Goal: Information Seeking & Learning: Check status

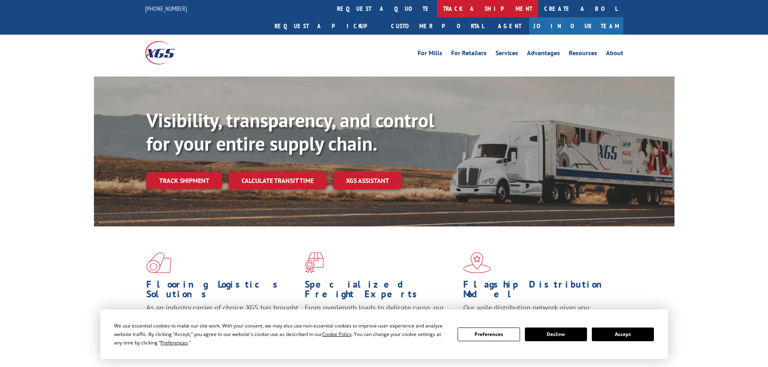
click at [437, 2] on link "track a shipment" at bounding box center [487, 8] width 101 height 17
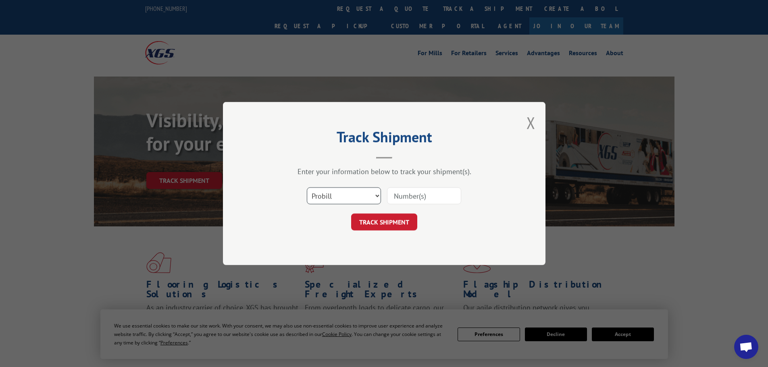
click at [324, 193] on select "Select category... Probill BOL PO" at bounding box center [344, 195] width 74 height 17
select select "bol"
click at [307, 187] on select "Select category... Probill BOL PO" at bounding box center [344, 195] width 74 height 17
click at [426, 204] on input at bounding box center [424, 195] width 74 height 17
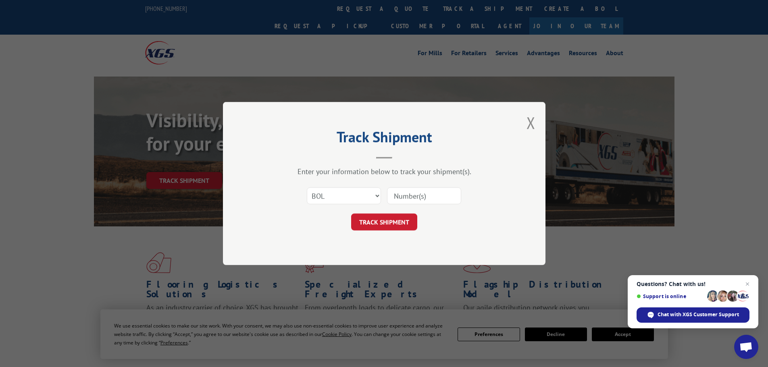
paste input "5561466"
type input "5561466"
click at [377, 219] on button "TRACK SHIPMENT" at bounding box center [384, 222] width 66 height 17
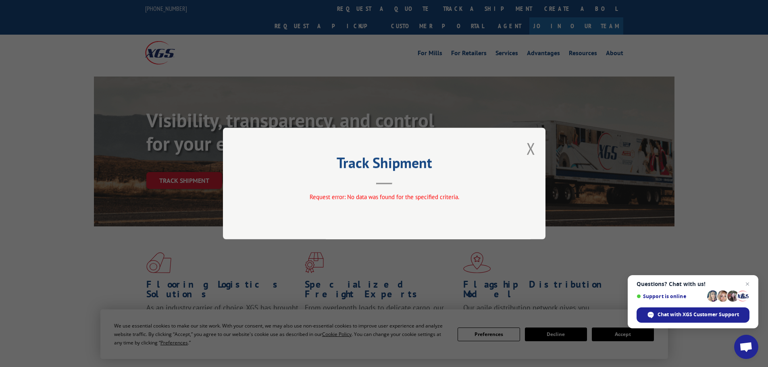
click at [537, 152] on div "Track Shipment Request error: No data was found for the specified criteria." at bounding box center [384, 184] width 322 height 112
click at [530, 145] on button "Close modal" at bounding box center [530, 148] width 9 height 21
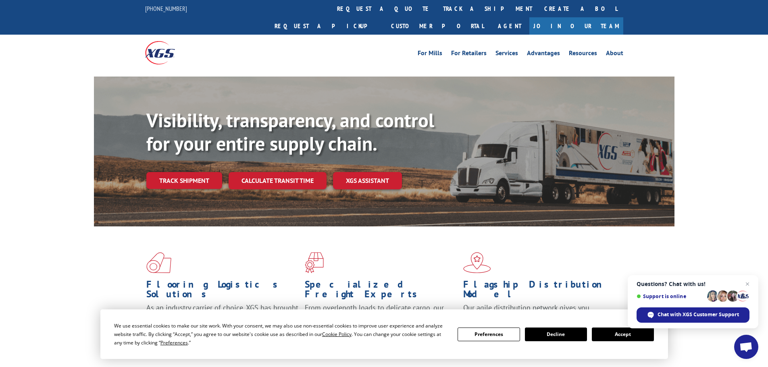
click at [437, 7] on link "track a shipment" at bounding box center [487, 8] width 101 height 17
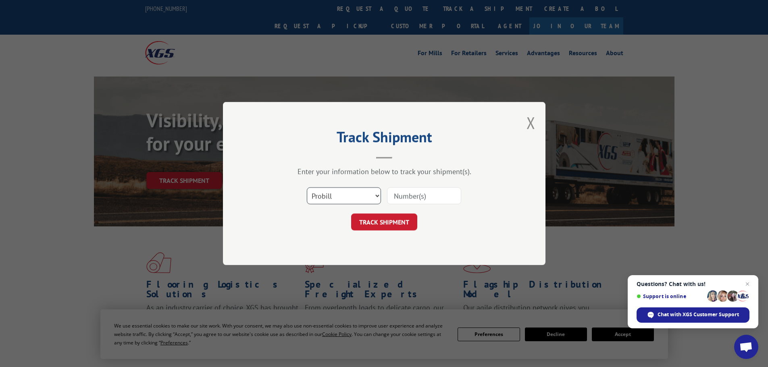
click at [345, 189] on select "Select category... Probill BOL PO" at bounding box center [344, 195] width 74 height 17
select select "bol"
click at [307, 187] on select "Select category... Probill BOL PO" at bounding box center [344, 195] width 74 height 17
click at [398, 200] on input at bounding box center [424, 195] width 74 height 17
paste input "5561466"
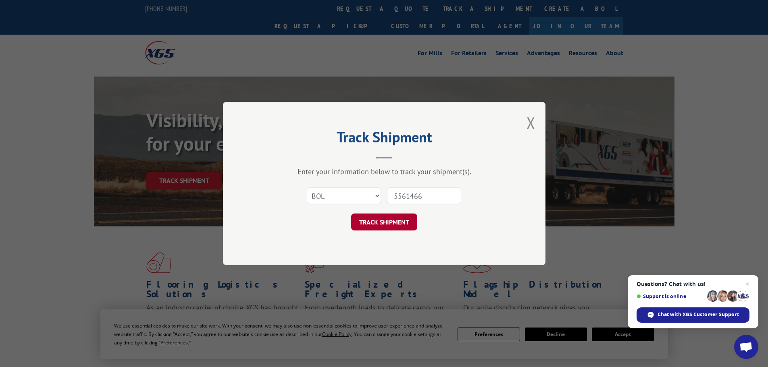
type input "5561466"
click at [385, 225] on button "TRACK SHIPMENT" at bounding box center [384, 222] width 66 height 17
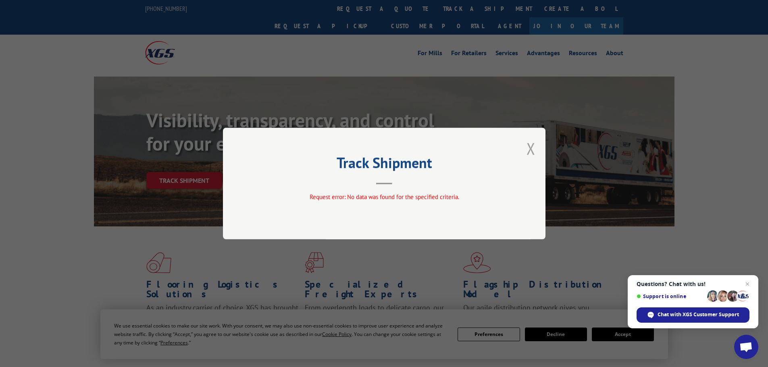
click at [534, 150] on button "Close modal" at bounding box center [530, 148] width 9 height 21
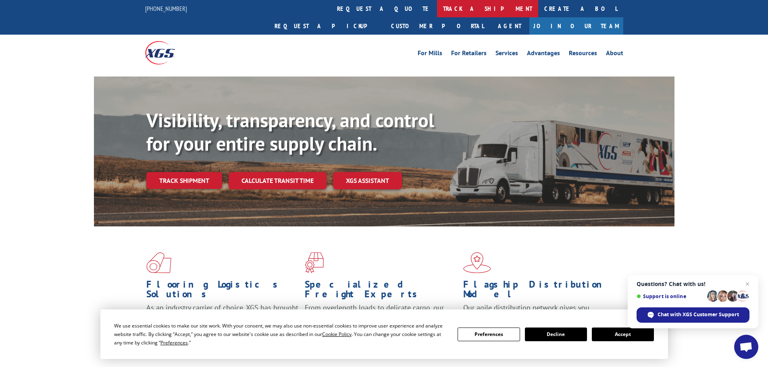
click at [437, 4] on link "track a shipment" at bounding box center [487, 8] width 101 height 17
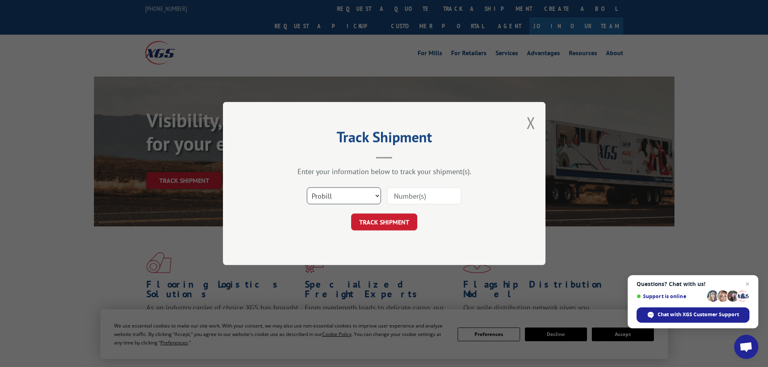
click at [334, 200] on select "Select category... Probill BOL PO" at bounding box center [344, 195] width 74 height 17
click at [307, 187] on select "Select category... Probill BOL PO" at bounding box center [344, 195] width 74 height 17
click at [397, 196] on input at bounding box center [424, 195] width 74 height 17
paste input "14160374"
type input "14160374"
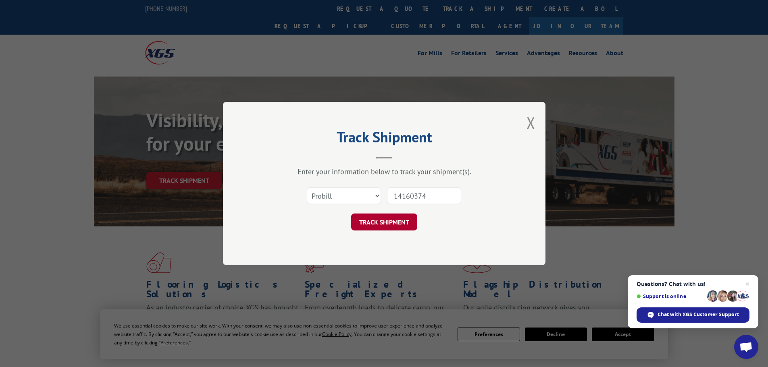
click at [390, 218] on button "TRACK SHIPMENT" at bounding box center [384, 222] width 66 height 17
